Goal: Check status

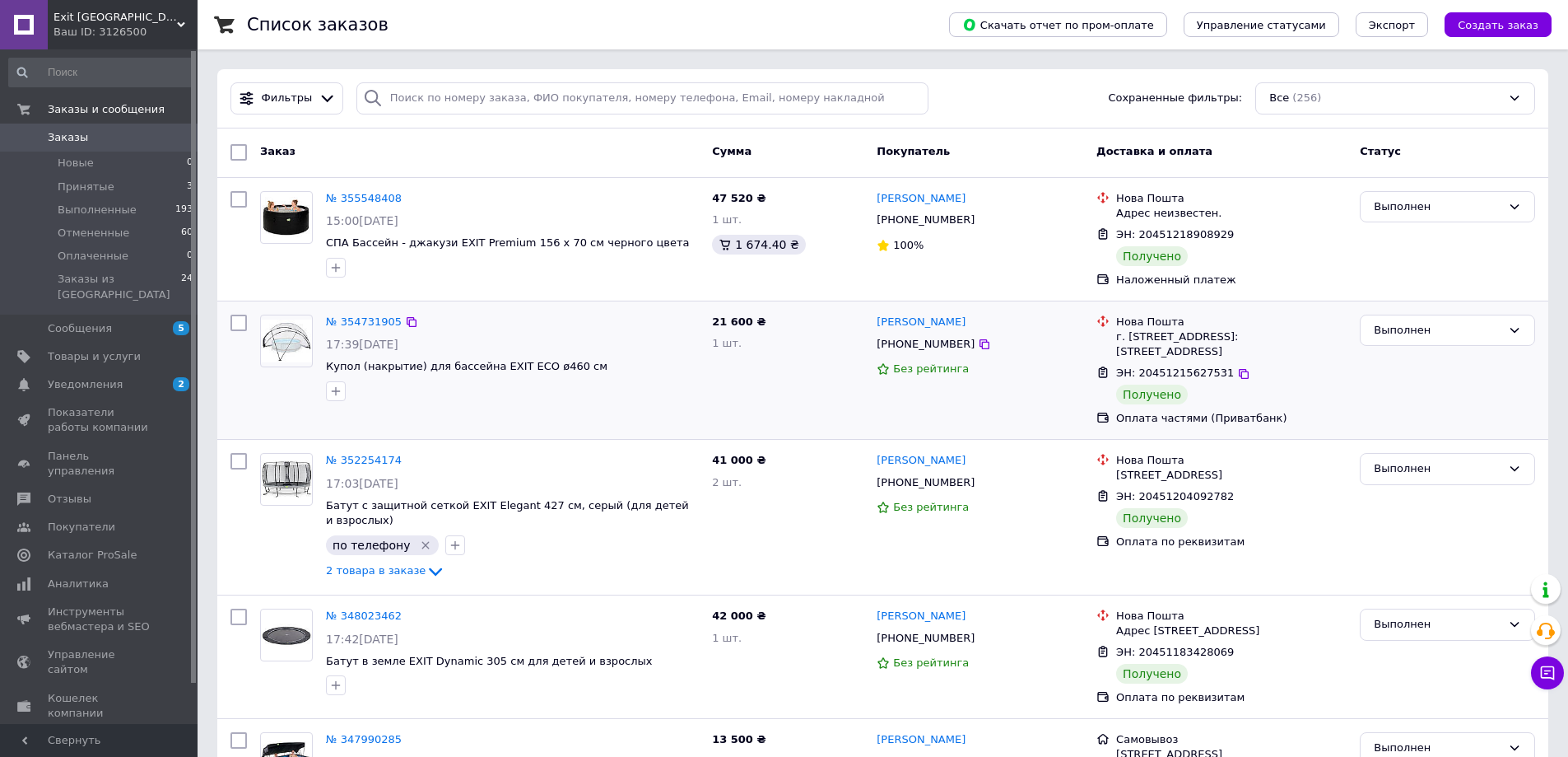
scroll to position [110, 0]
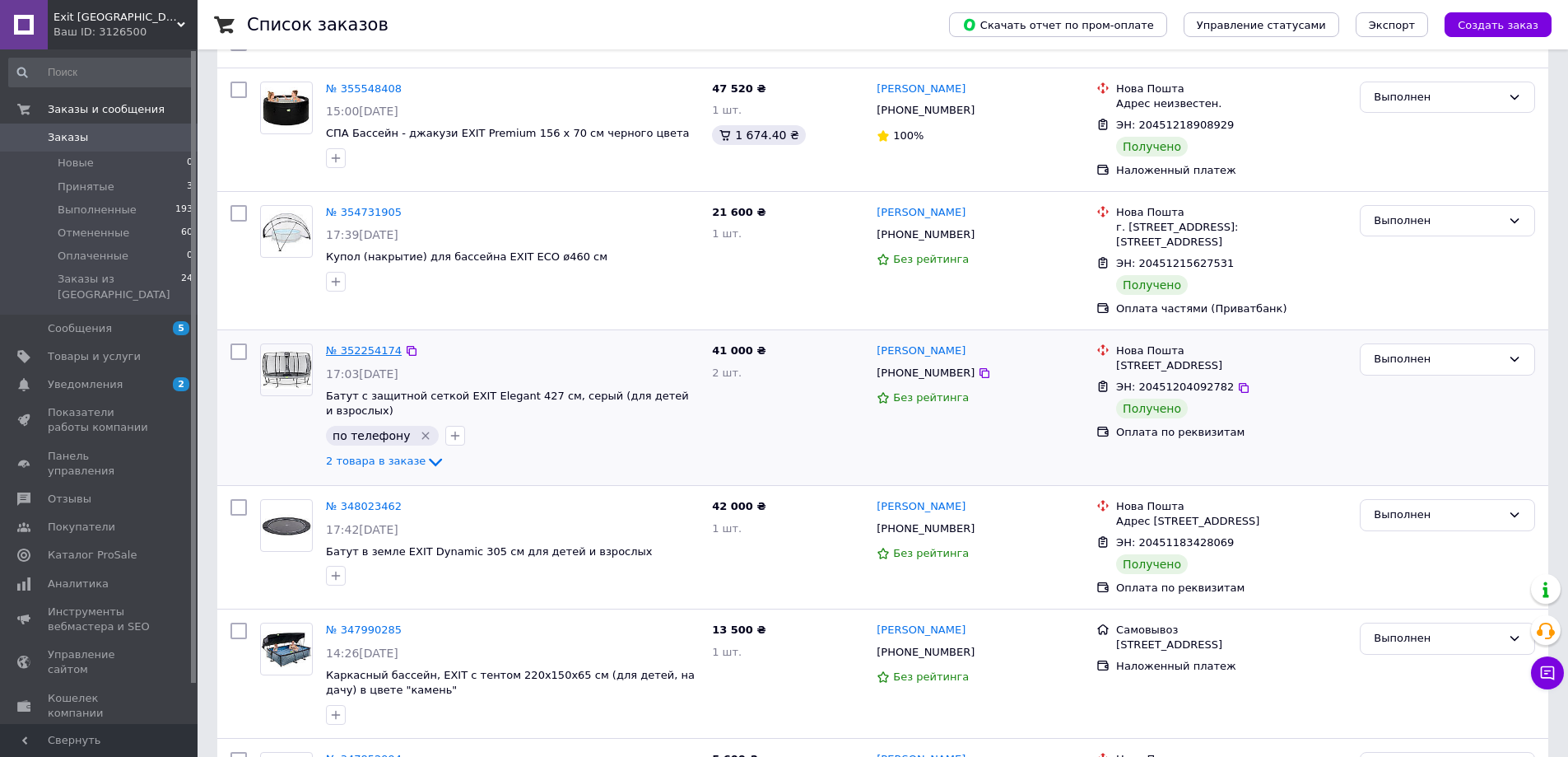
click at [383, 350] on link "№ 352254174" at bounding box center [363, 350] width 76 height 12
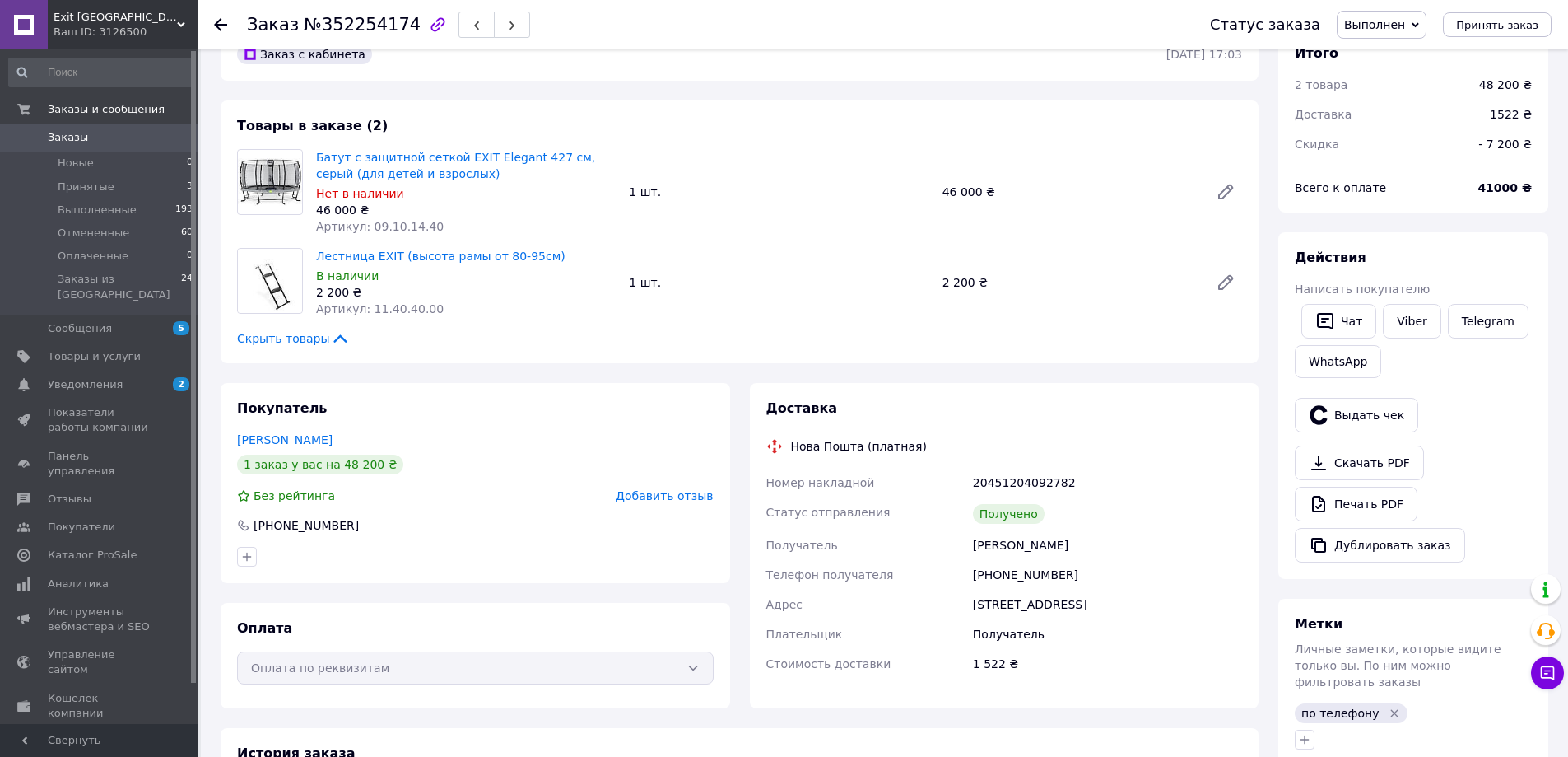
scroll to position [110, 0]
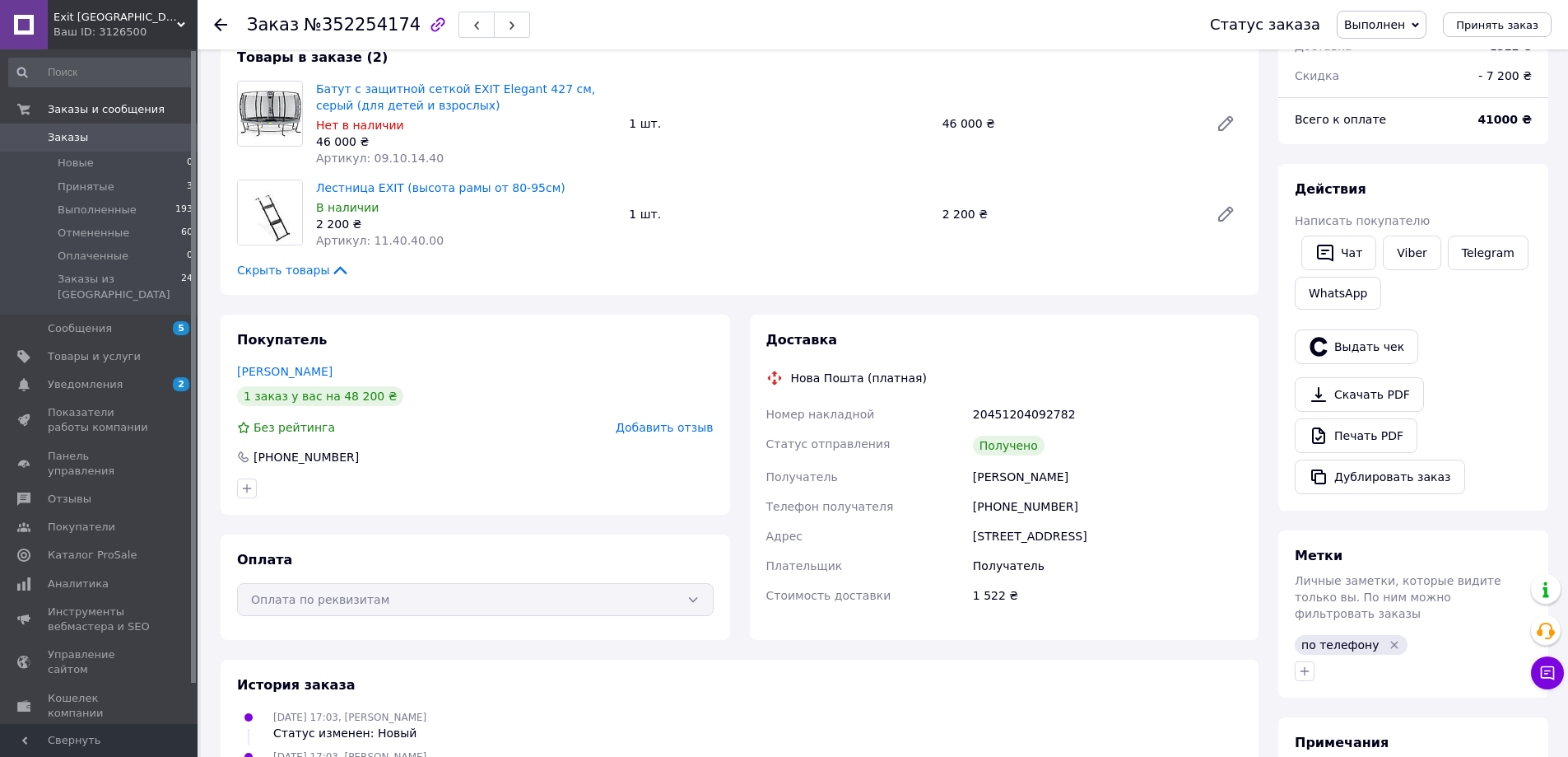
click at [1015, 410] on div "20451204092782" at bounding box center [1107, 414] width 276 height 30
copy div "20451204092782"
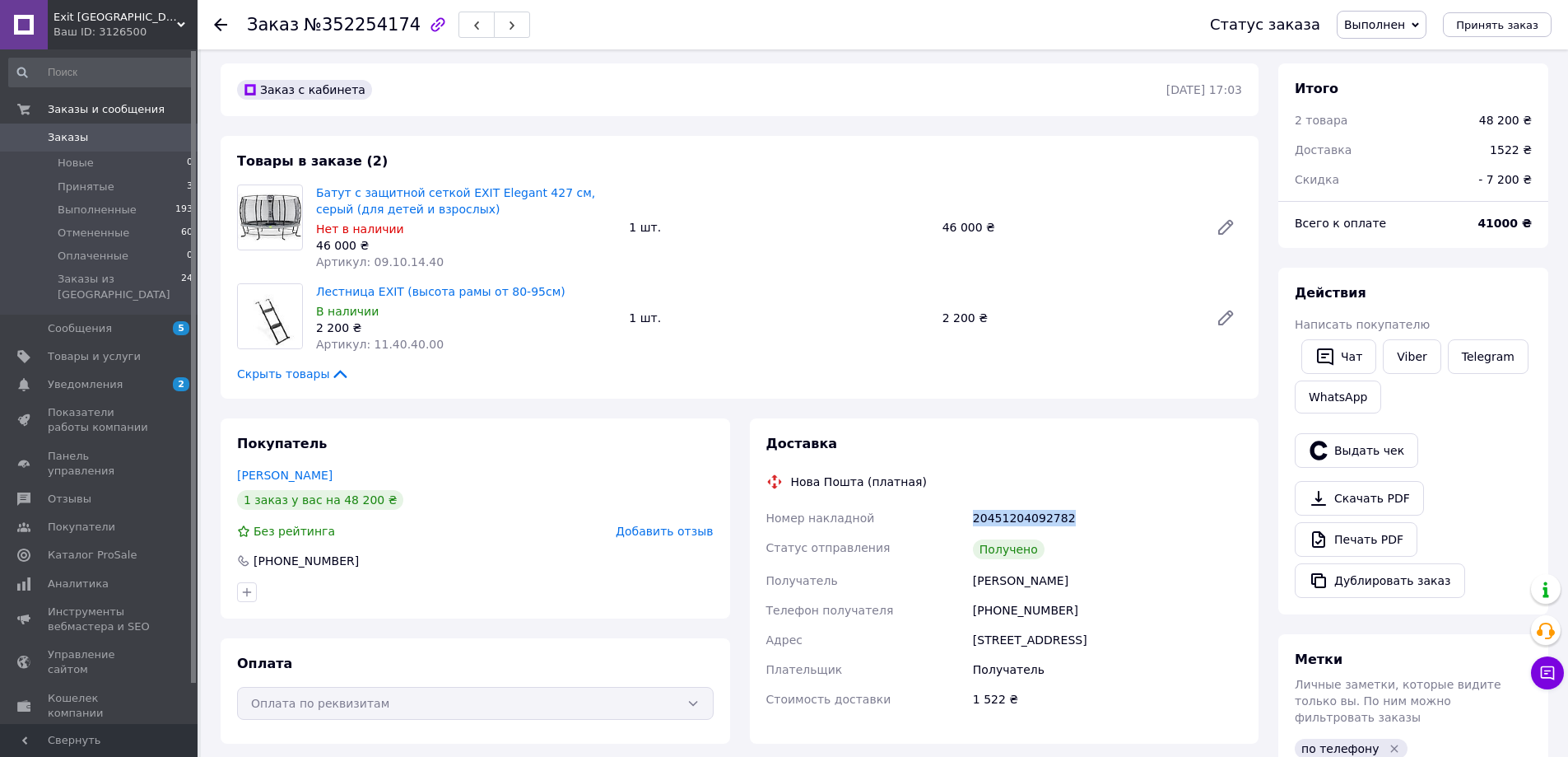
scroll to position [0, 0]
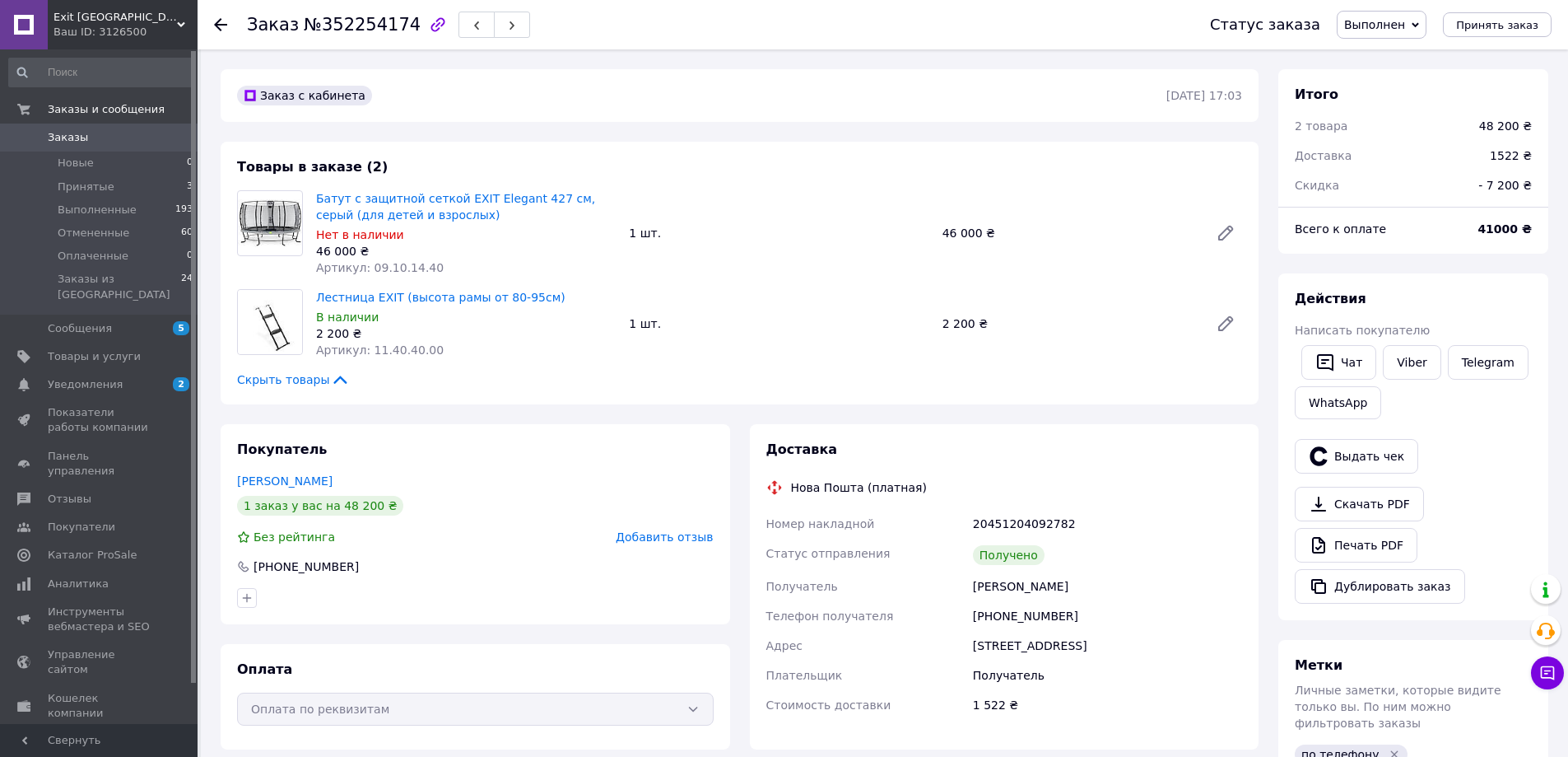
click at [219, 27] on icon at bounding box center [220, 24] width 13 height 13
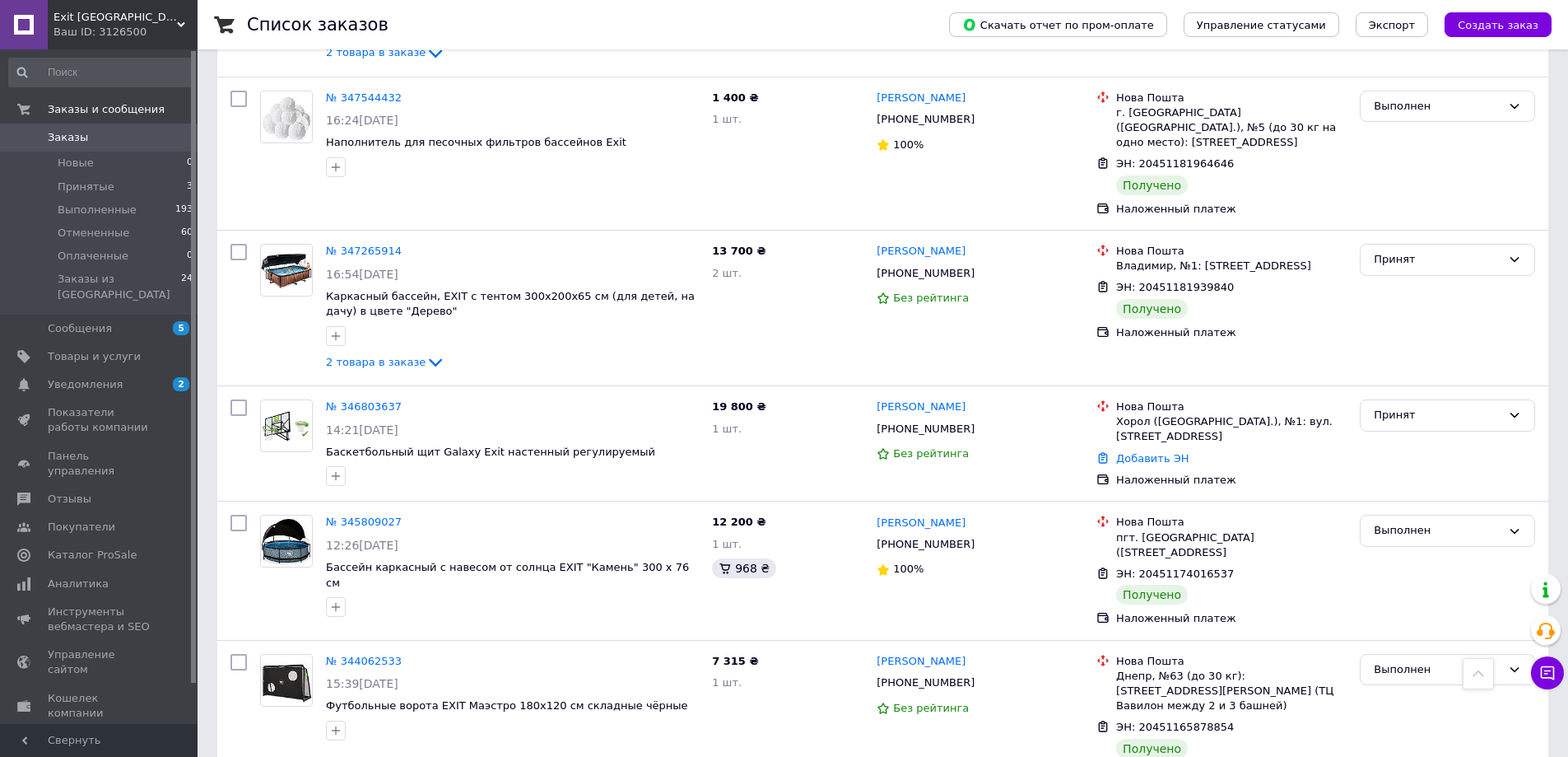
scroll to position [1208, 0]
